Goal: Transaction & Acquisition: Book appointment/travel/reservation

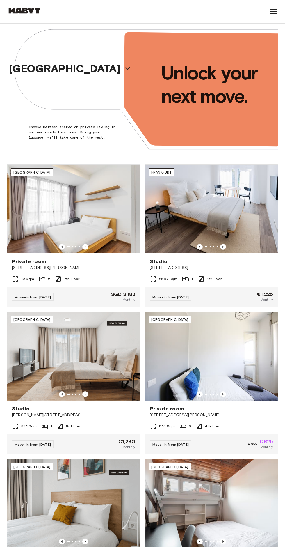
click at [123, 68] on icon "button" at bounding box center [127, 68] width 9 height 9
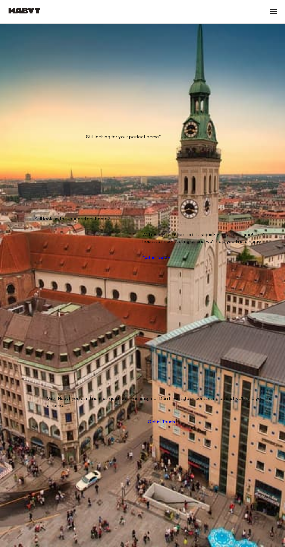
click at [121, 224] on div "Private room Tübinger Straße 3e" at bounding box center [142, 235] width 271 height 22
click at [254, 459] on div "Private room Fallstraße 26" at bounding box center [142, 470] width 271 height 22
click at [121, 246] on div "12.62 Sqm 4 3rd Floor" at bounding box center [142, 252] width 271 height 12
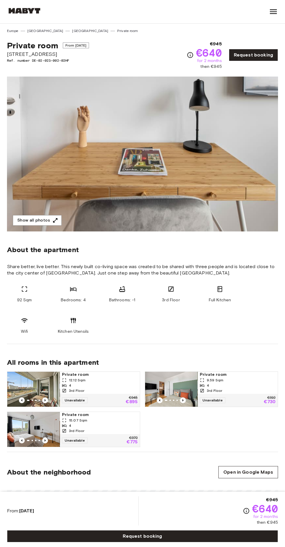
click at [54, 220] on icon "button" at bounding box center [55, 220] width 4 height 4
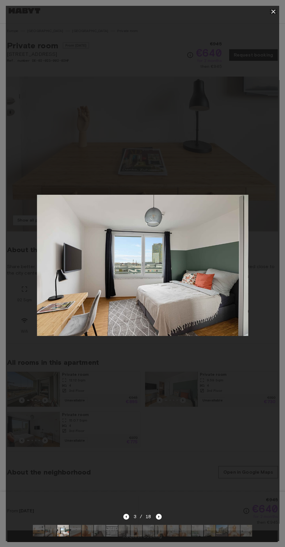
click at [270, 13] on icon "button" at bounding box center [273, 11] width 7 height 7
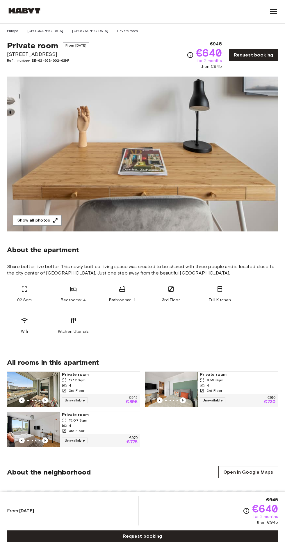
click at [272, 17] on div at bounding box center [273, 11] width 9 height 23
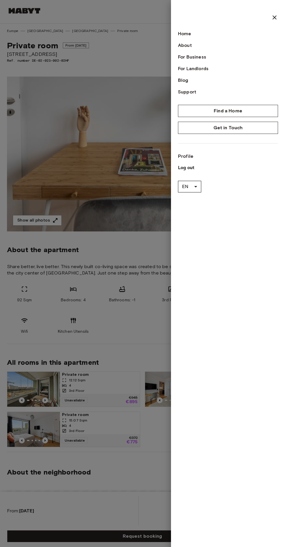
click at [275, 17] on icon at bounding box center [275, 17] width 4 height 4
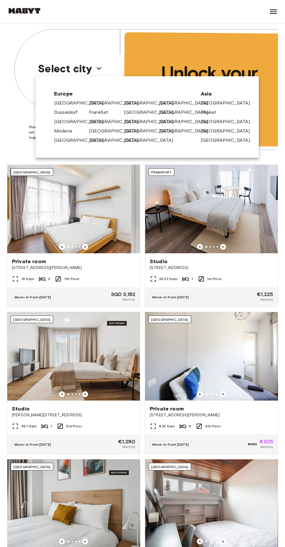
click at [62, 140] on link "[GEOGRAPHIC_DATA]" at bounding box center [81, 140] width 55 height 7
click at [70, 140] on link "[GEOGRAPHIC_DATA]" at bounding box center [81, 140] width 55 height 7
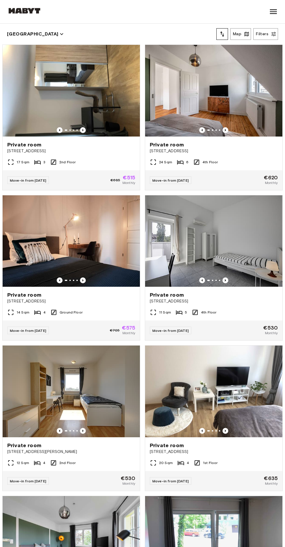
click at [62, 282] on icon "Previous image" at bounding box center [60, 280] width 6 height 6
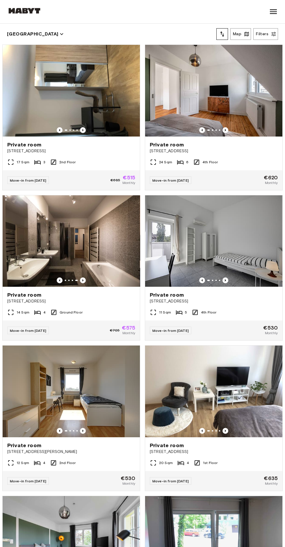
click at [91, 307] on div "Private room Rötestraße 3" at bounding box center [71, 298] width 137 height 22
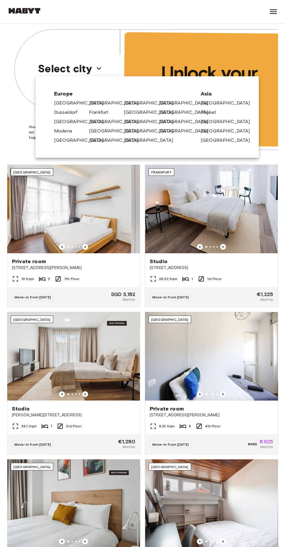
click at [129, 131] on link "[GEOGRAPHIC_DATA]" at bounding box center [151, 131] width 55 height 7
